Goal: Transaction & Acquisition: Purchase product/service

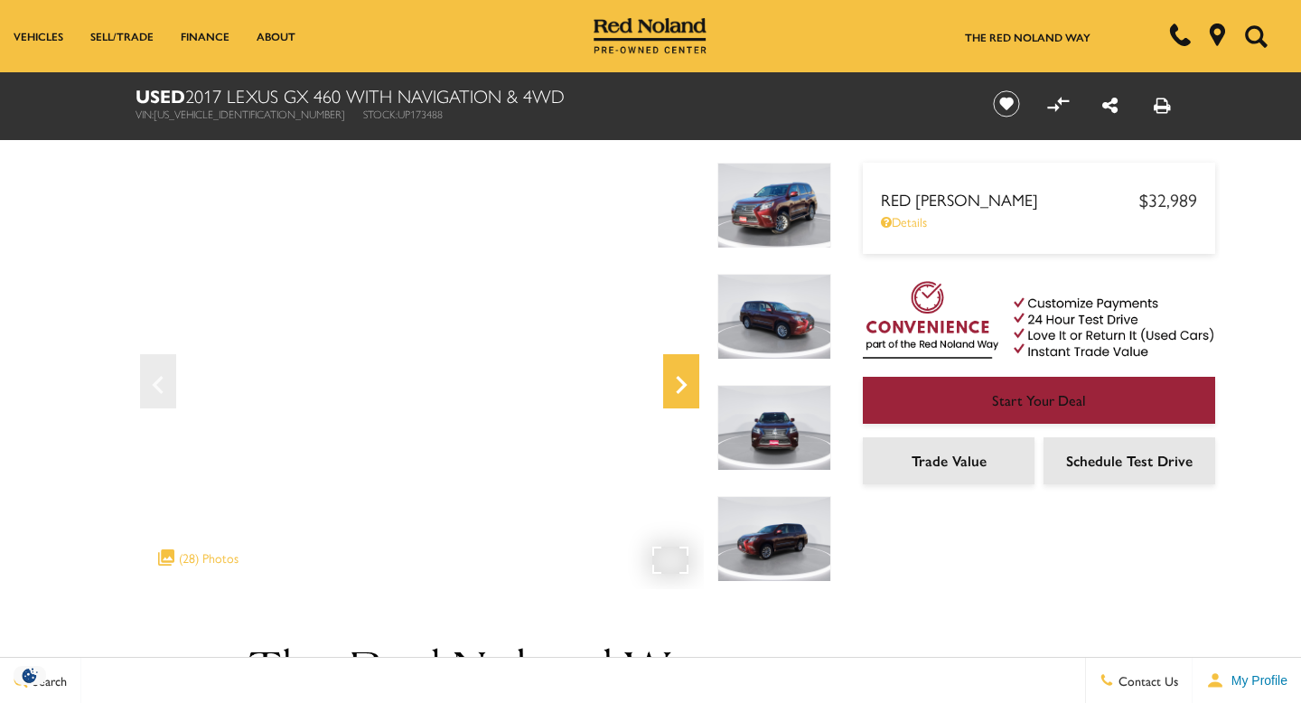
click at [676, 376] on icon "Next" at bounding box center [681, 384] width 36 height 43
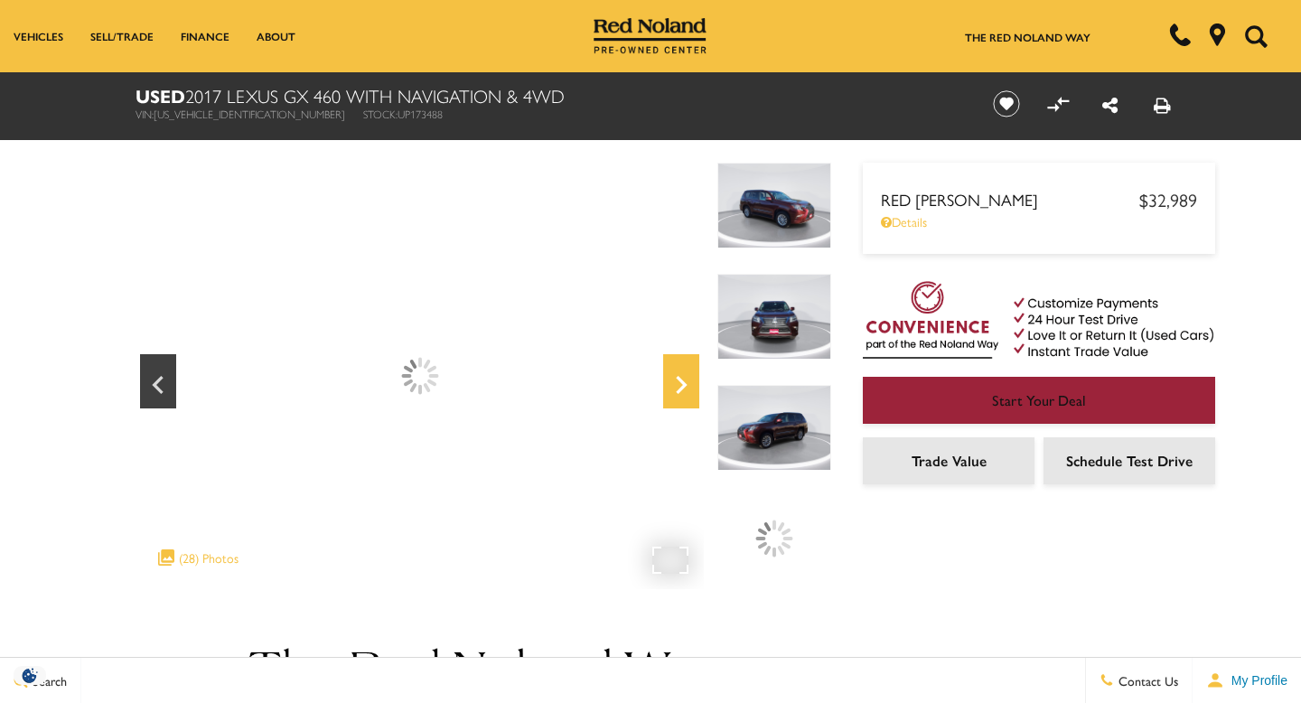
click at [676, 376] on icon "Next" at bounding box center [681, 384] width 36 height 43
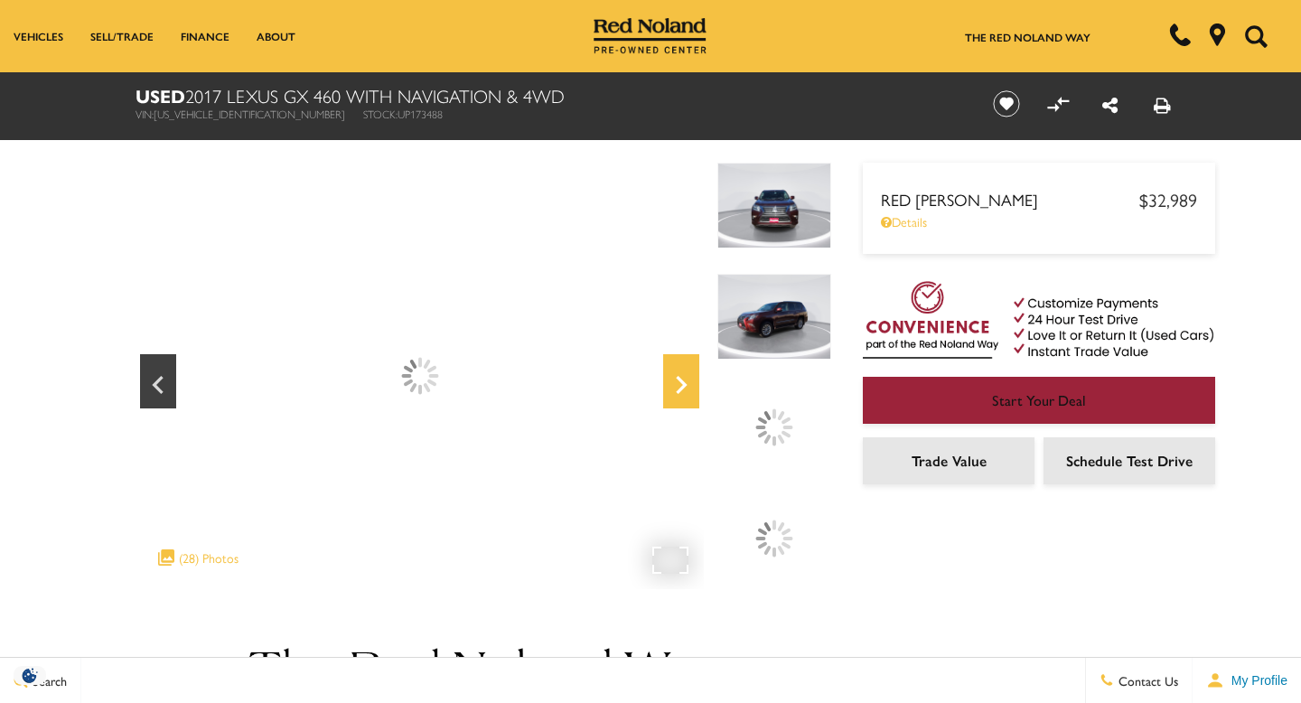
click at [676, 376] on icon "Next" at bounding box center [681, 384] width 36 height 43
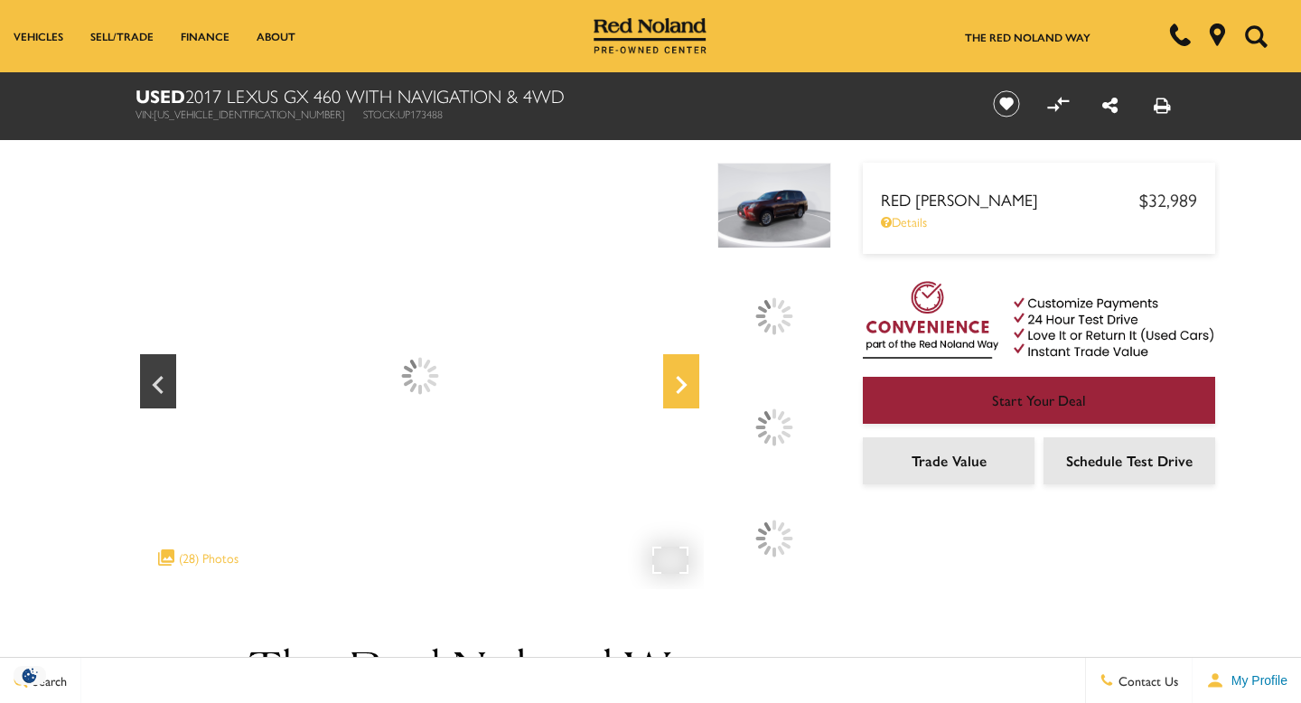
click at [676, 376] on icon "Next" at bounding box center [681, 384] width 36 height 43
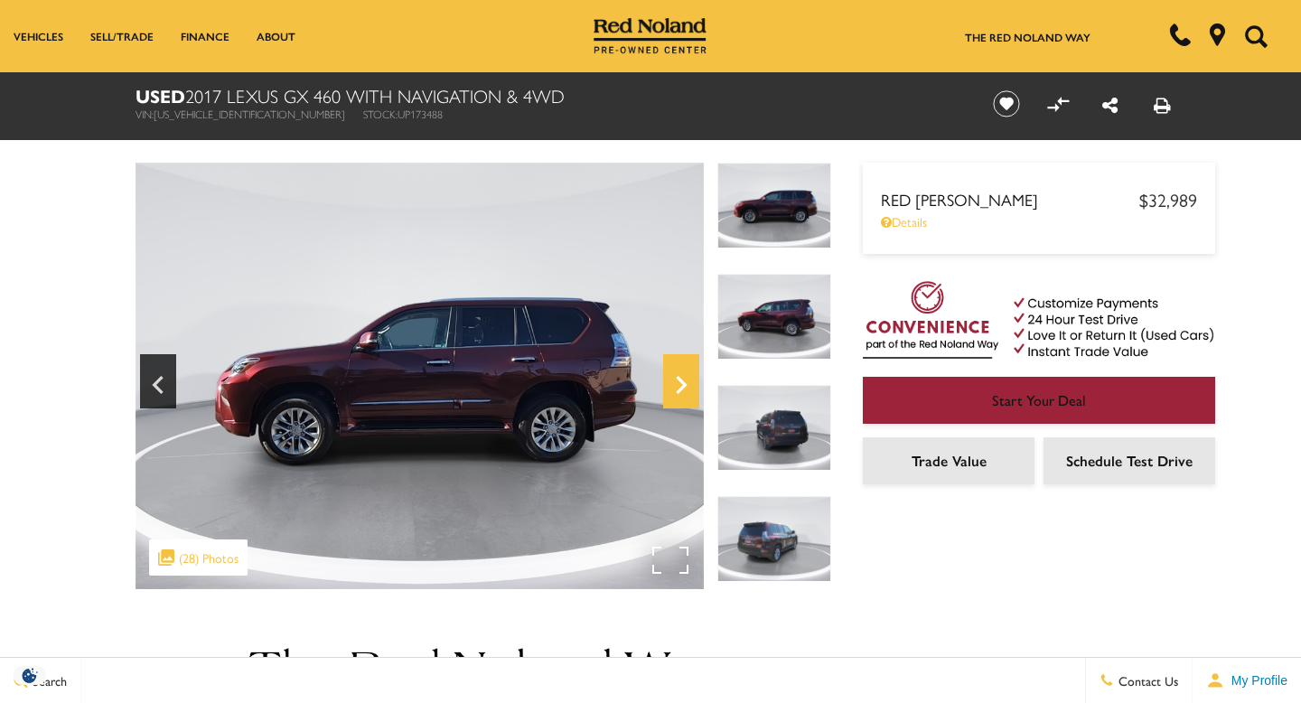
click at [676, 376] on icon "Next" at bounding box center [681, 384] width 36 height 43
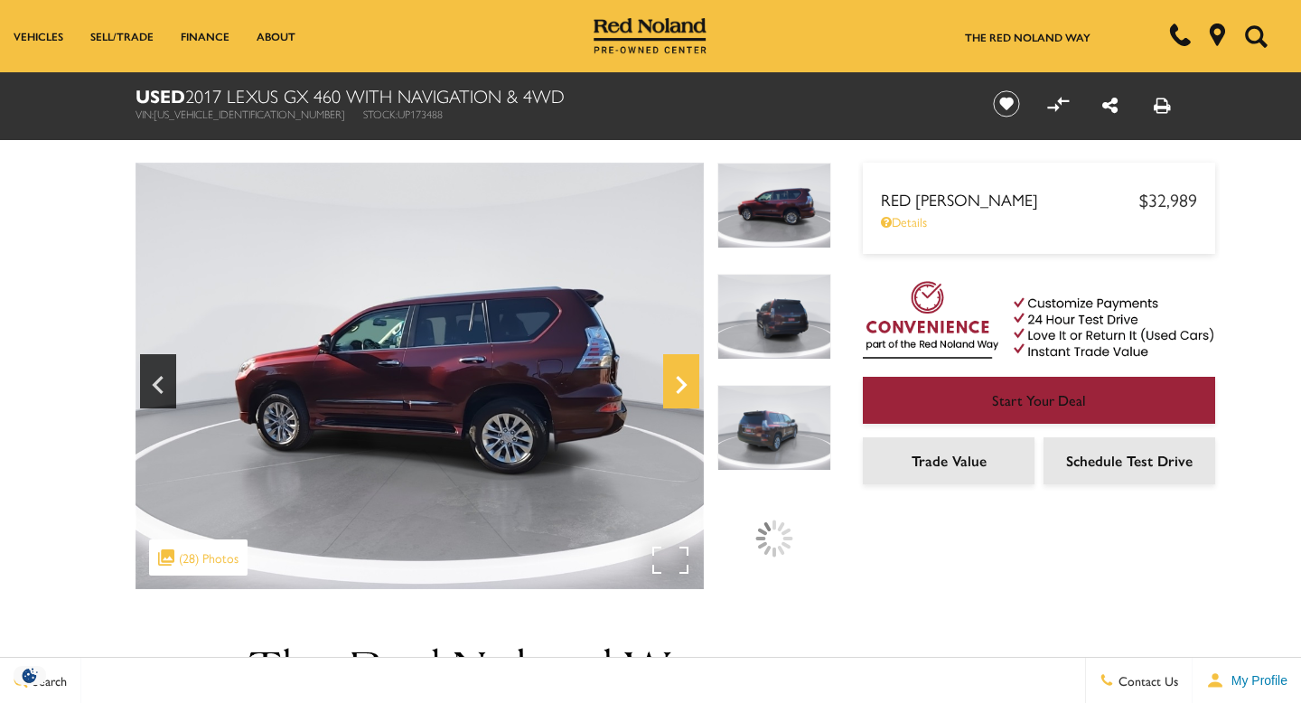
click at [676, 376] on icon "Next" at bounding box center [681, 384] width 36 height 43
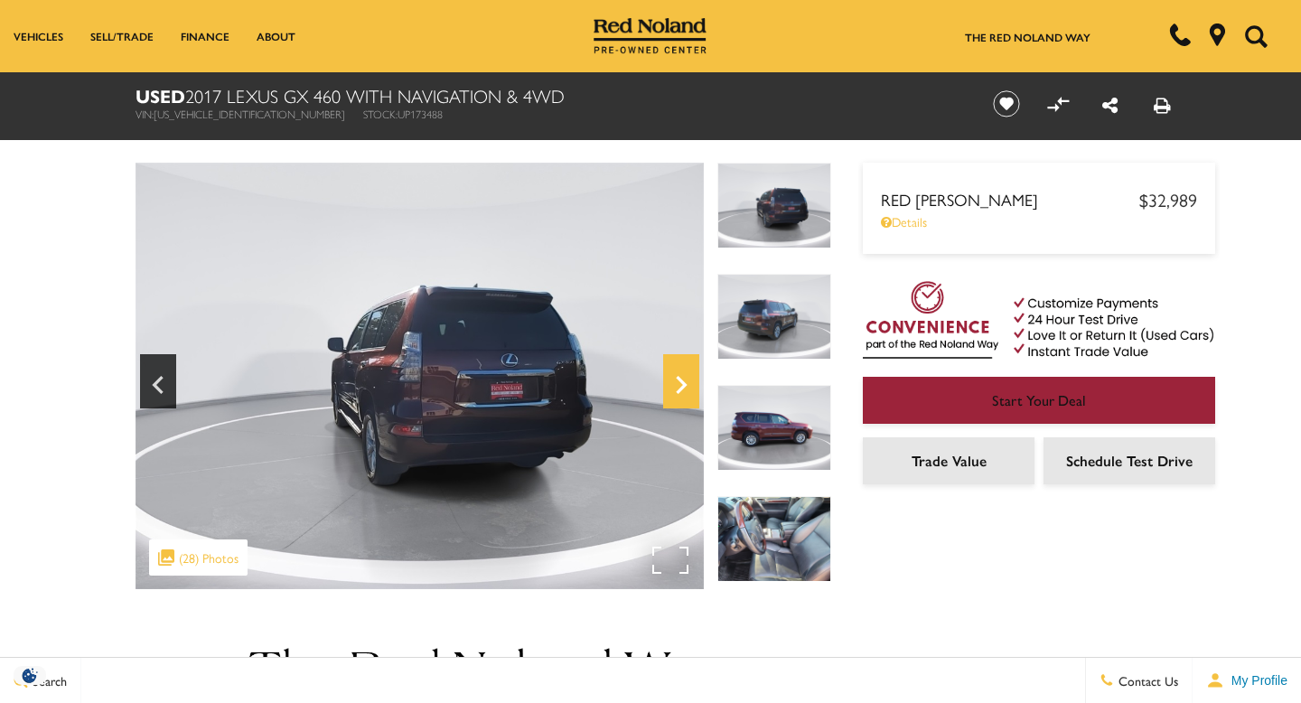
click at [676, 376] on icon "Next" at bounding box center [681, 384] width 36 height 43
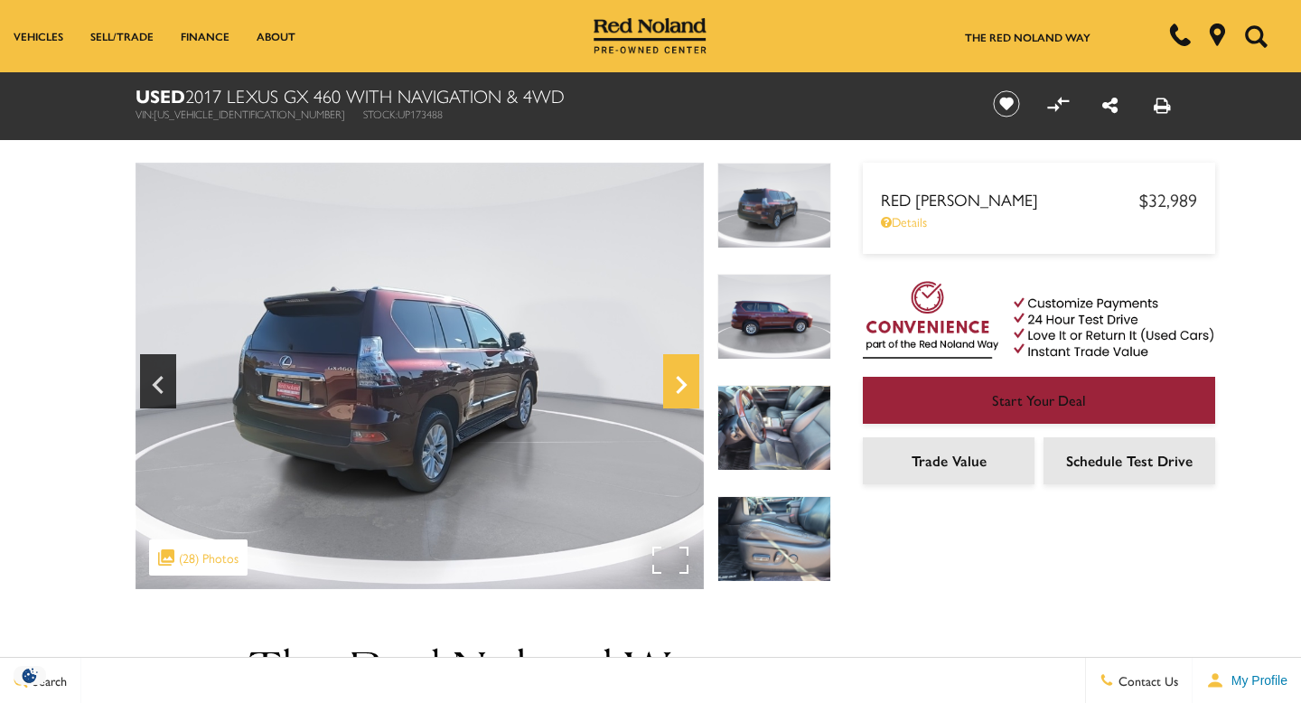
click at [676, 376] on icon "Next" at bounding box center [681, 384] width 36 height 43
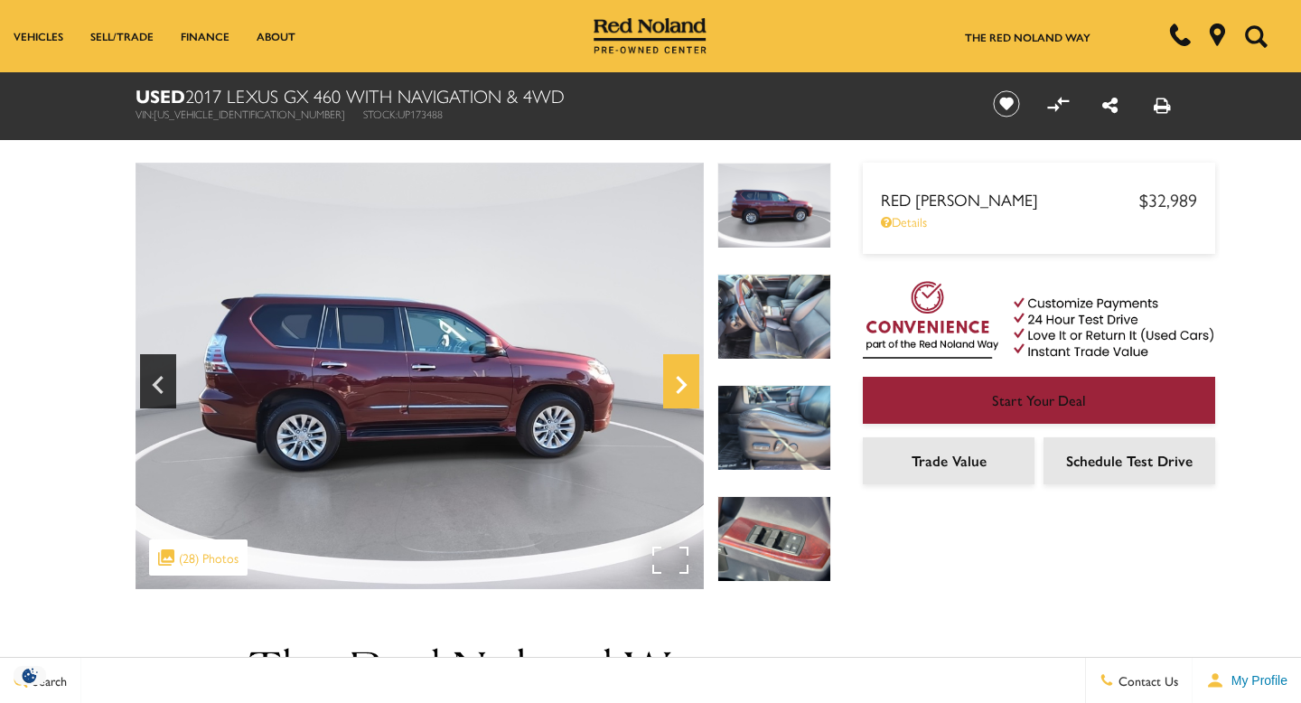
click at [676, 376] on icon "Next" at bounding box center [681, 384] width 36 height 43
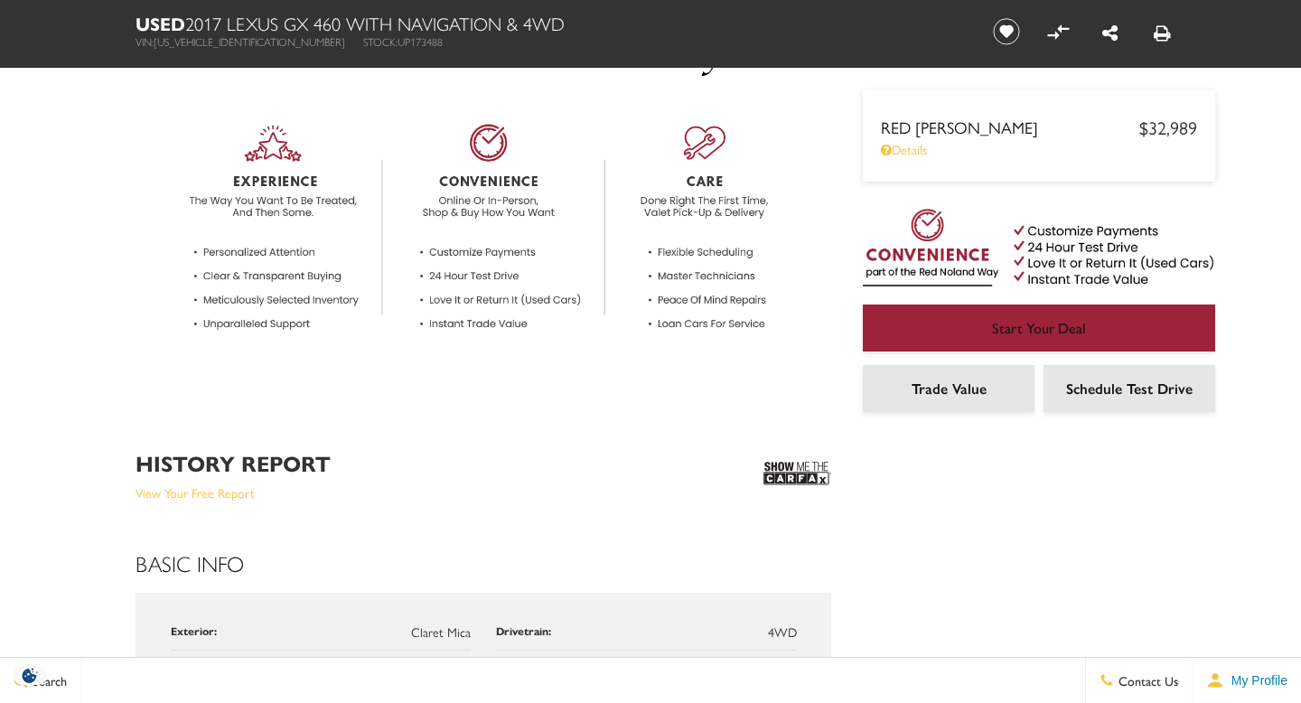
scroll to position [650, 0]
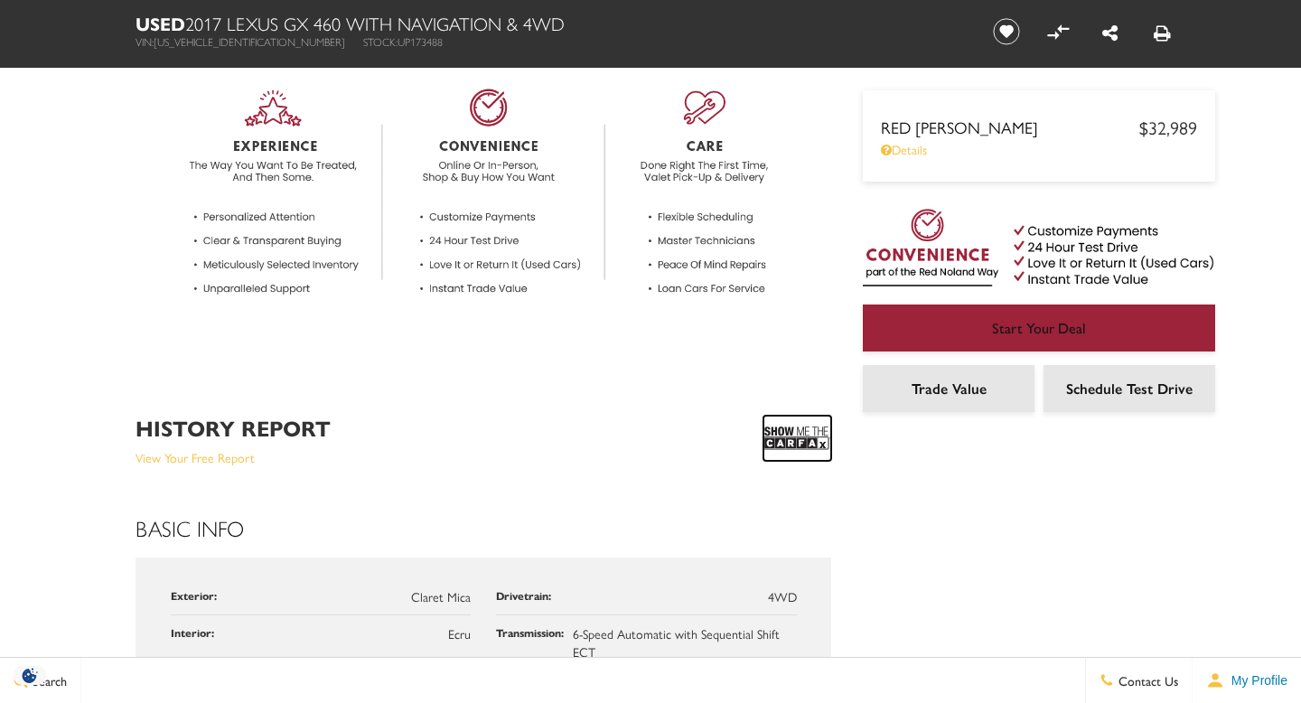
click at [799, 428] on img at bounding box center [797, 438] width 68 height 45
